Goal: Find specific page/section: Find specific page/section

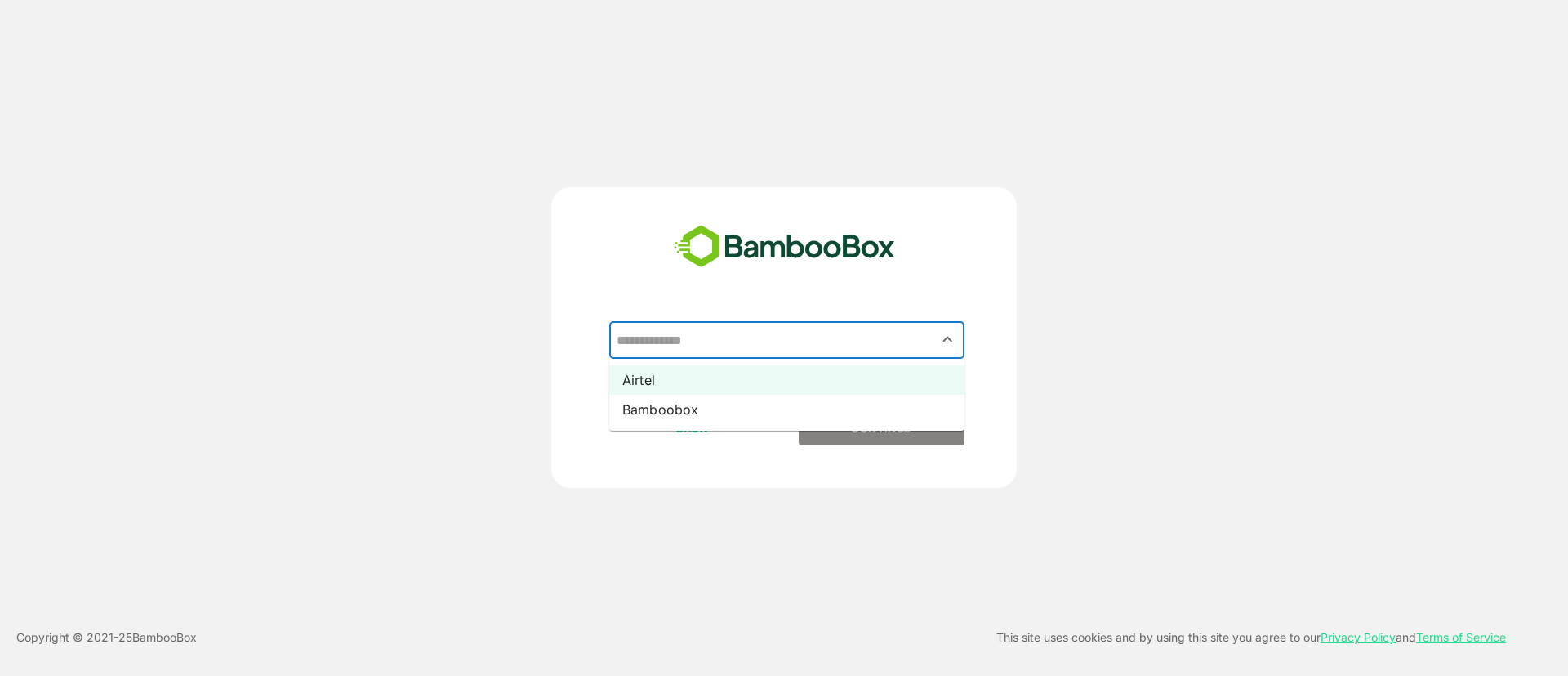
drag, startPoint x: 722, startPoint y: 330, endPoint x: 765, endPoint y: 387, distance: 71.4
click at [765, 387] on div "​ Airtel Bamboobox" at bounding box center [784, 366] width 406 height 89
click at [765, 387] on li "Airtel" at bounding box center [787, 380] width 356 height 29
type input "******"
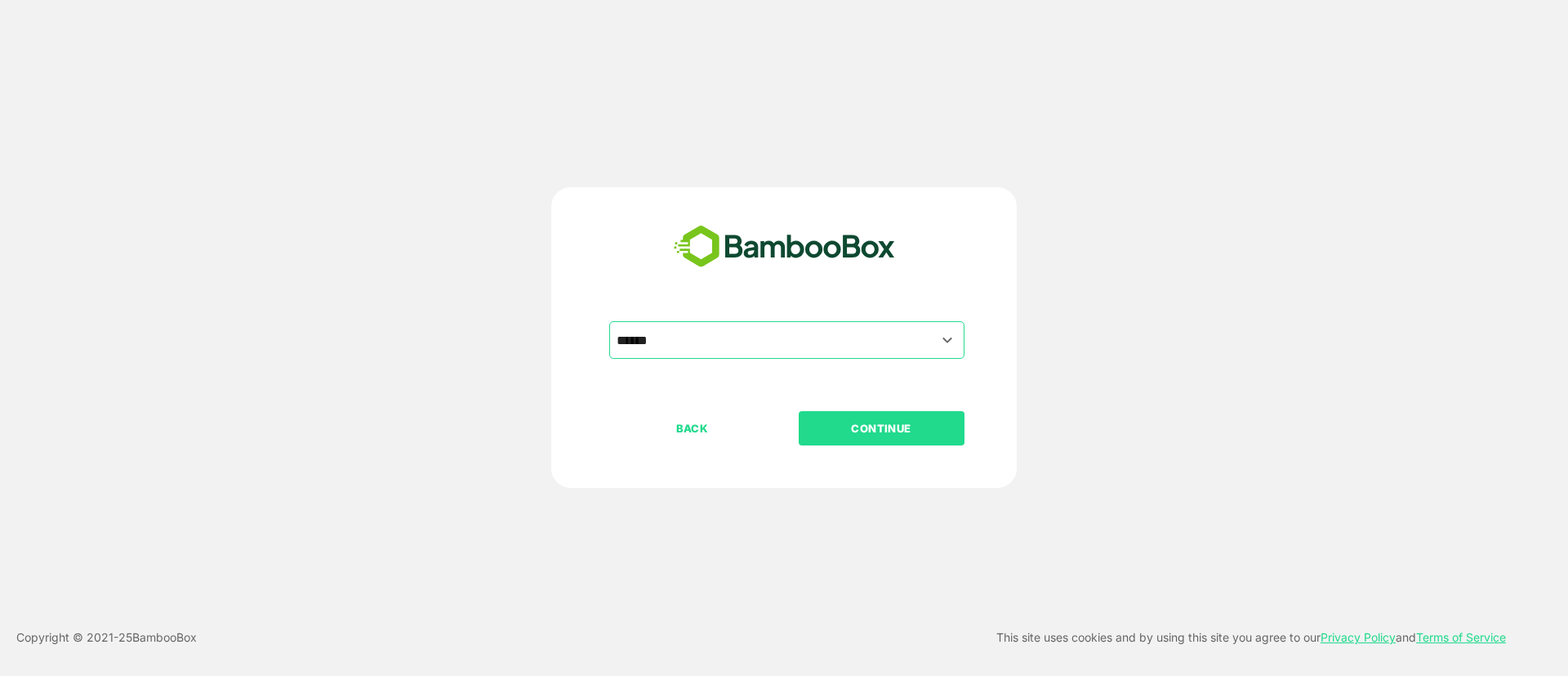
click at [870, 424] on p "CONTINUE" at bounding box center [882, 428] width 163 height 18
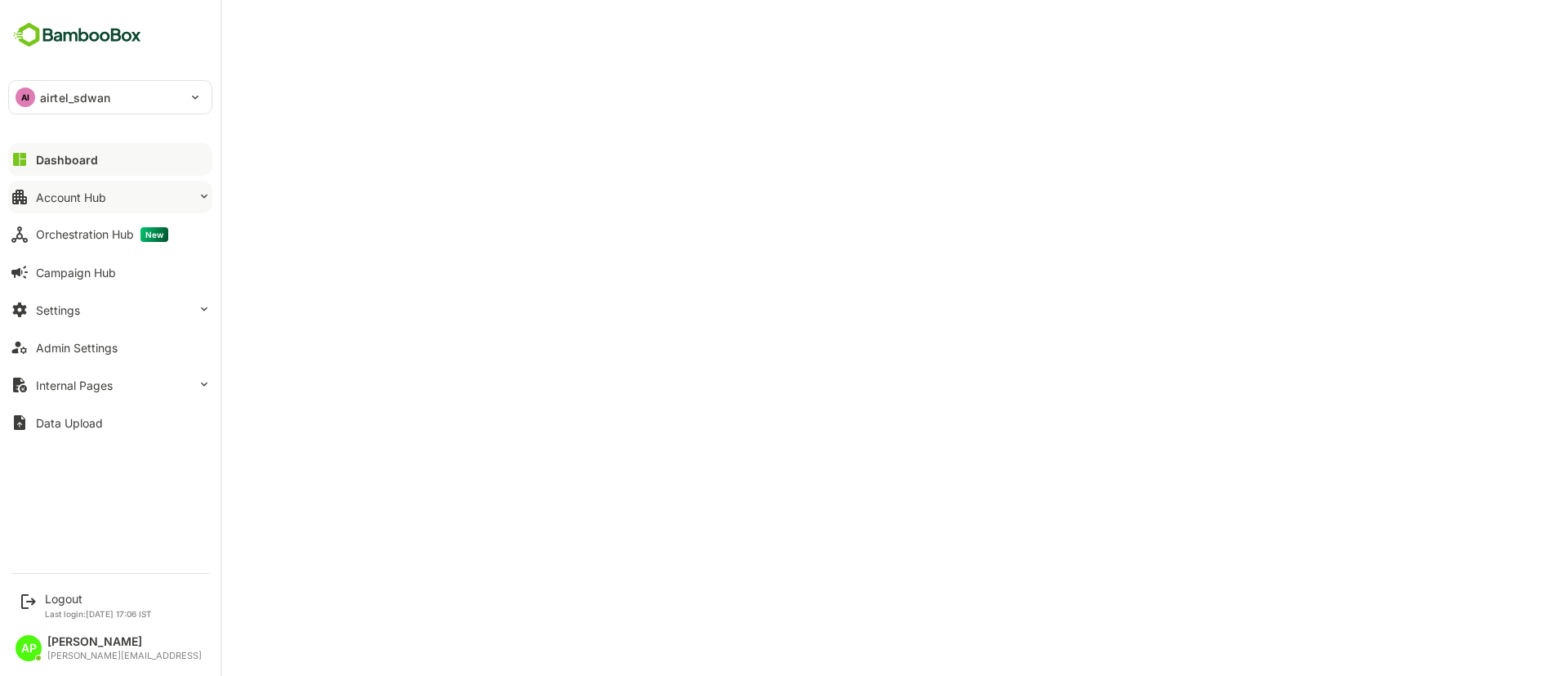
click at [121, 202] on button "Account Hub" at bounding box center [110, 197] width 204 height 33
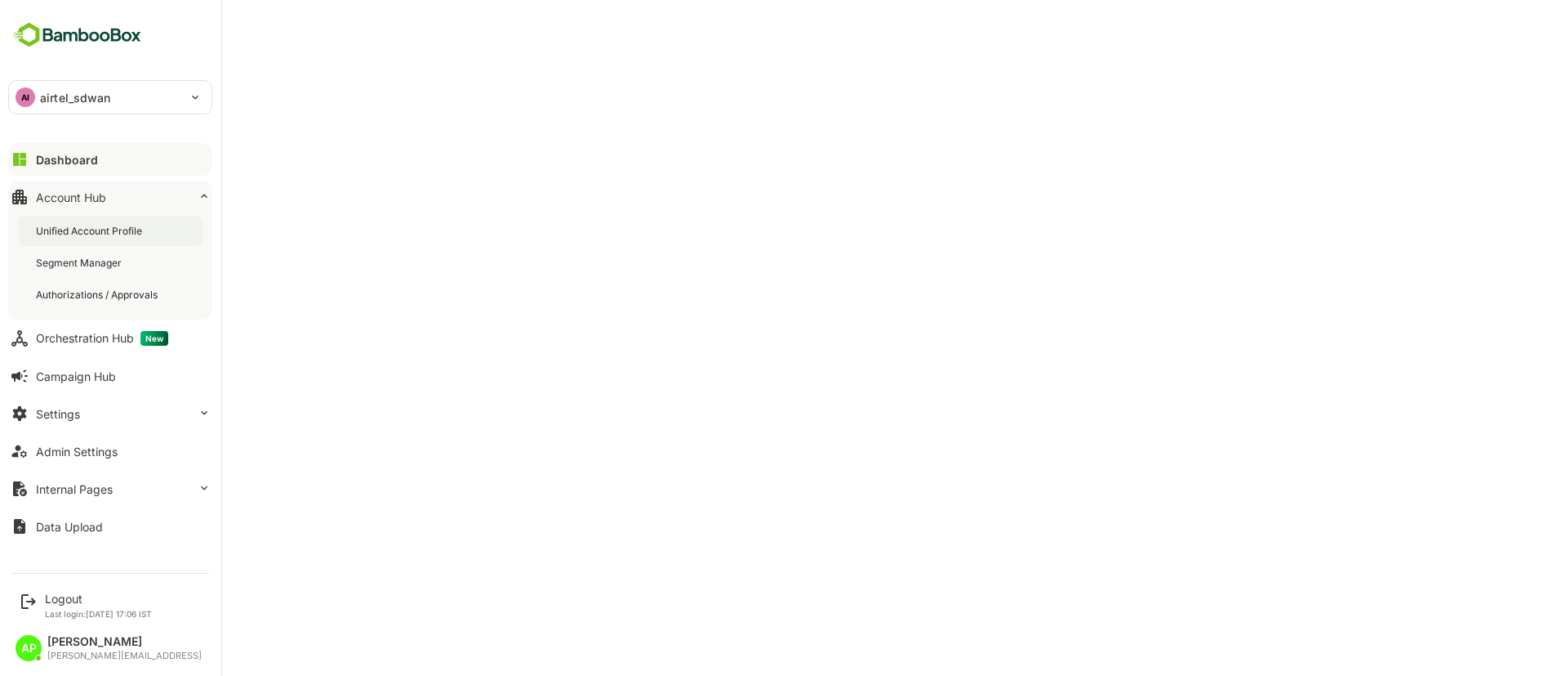
click at [79, 235] on div "Unified Account Profile" at bounding box center [90, 231] width 110 height 14
